Goal: Transaction & Acquisition: Purchase product/service

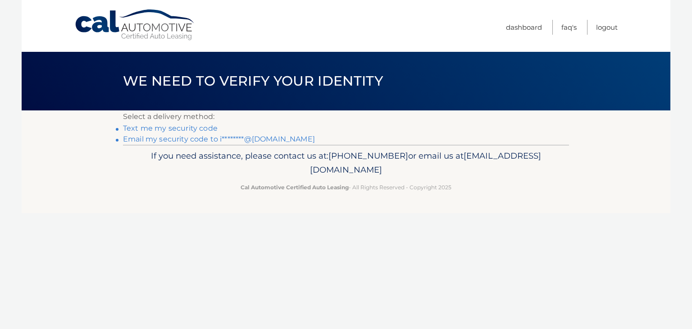
click at [169, 129] on link "Text me my security code" at bounding box center [170, 128] width 95 height 9
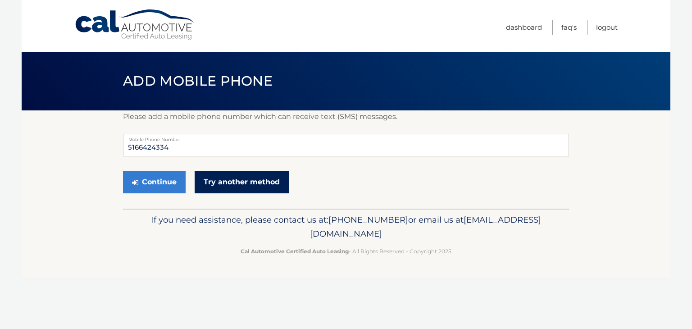
click at [236, 187] on link "Try another method" at bounding box center [242, 182] width 94 height 23
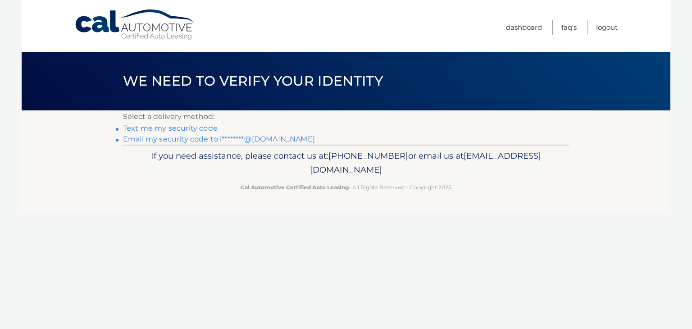
click at [186, 137] on link "Email my security code to i********@gmail.com" at bounding box center [219, 139] width 192 height 9
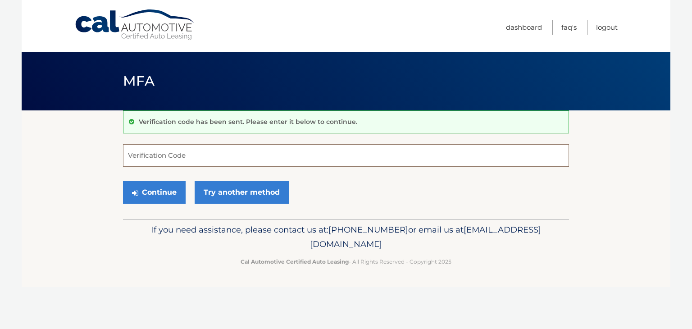
click at [192, 164] on input "Verification Code" at bounding box center [346, 155] width 446 height 23
type input "605670"
click at [159, 197] on button "Continue" at bounding box center [154, 192] width 63 height 23
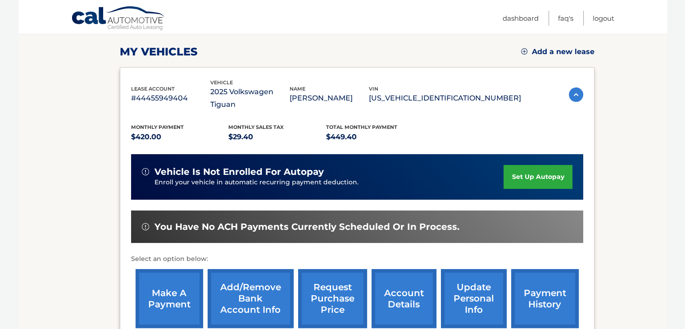
scroll to position [135, 0]
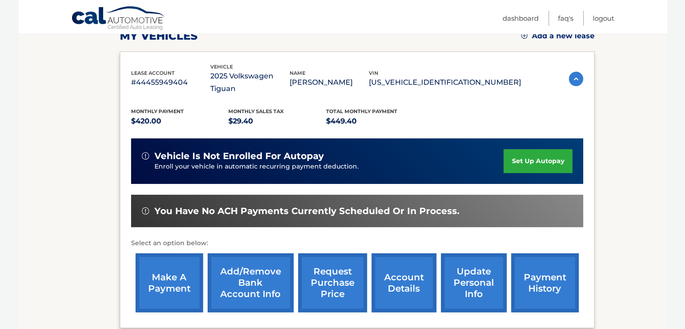
click at [165, 278] on link "make a payment" at bounding box center [170, 282] width 68 height 59
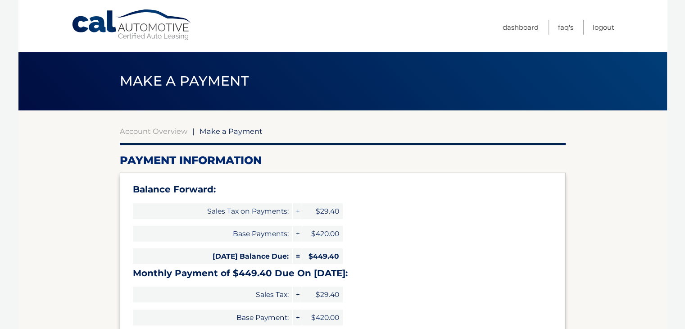
select select "YTRkM2FiZmQtZDBhNC00ZGNhLWE1ZDUtMjI2YTk2MzhlNjc1"
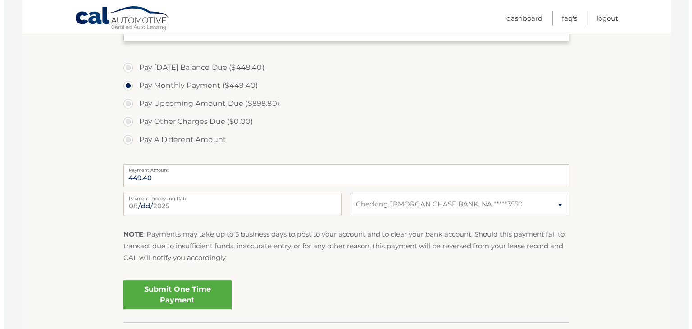
scroll to position [360, 0]
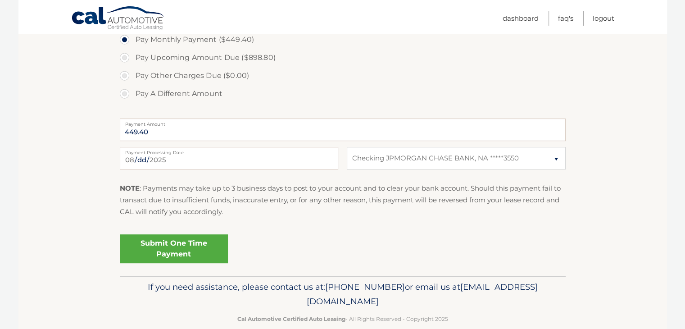
click at [175, 250] on link "Submit One Time Payment" at bounding box center [174, 248] width 108 height 29
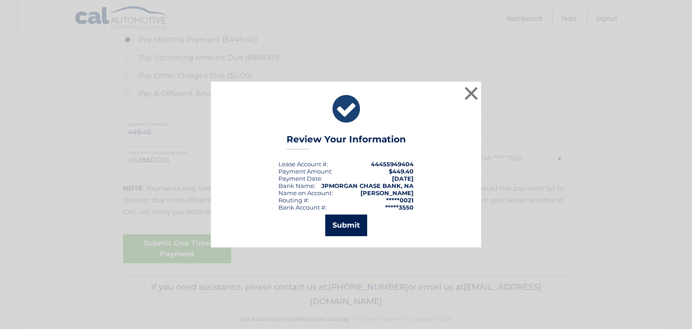
click at [353, 227] on button "Submit" at bounding box center [346, 225] width 42 height 22
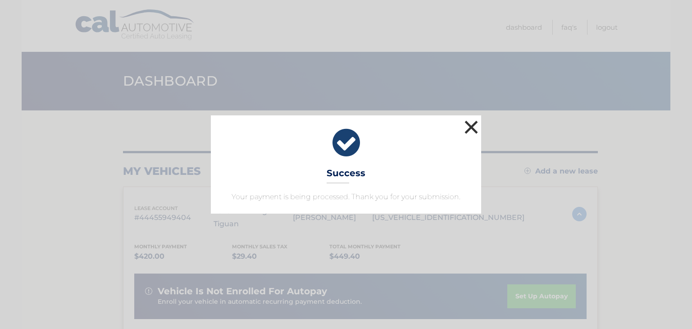
click at [471, 126] on button "×" at bounding box center [471, 127] width 18 height 18
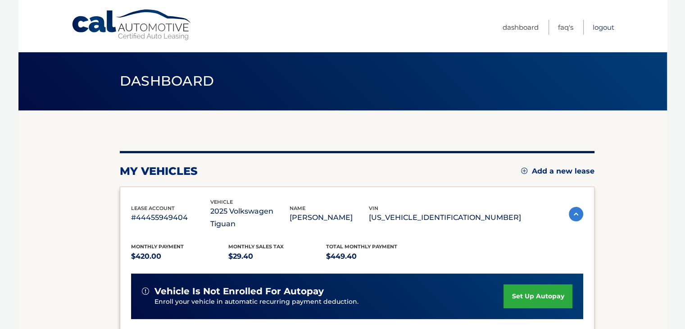
click at [601, 29] on link "Logout" at bounding box center [604, 27] width 22 height 15
